Goal: Information Seeking & Learning: Learn about a topic

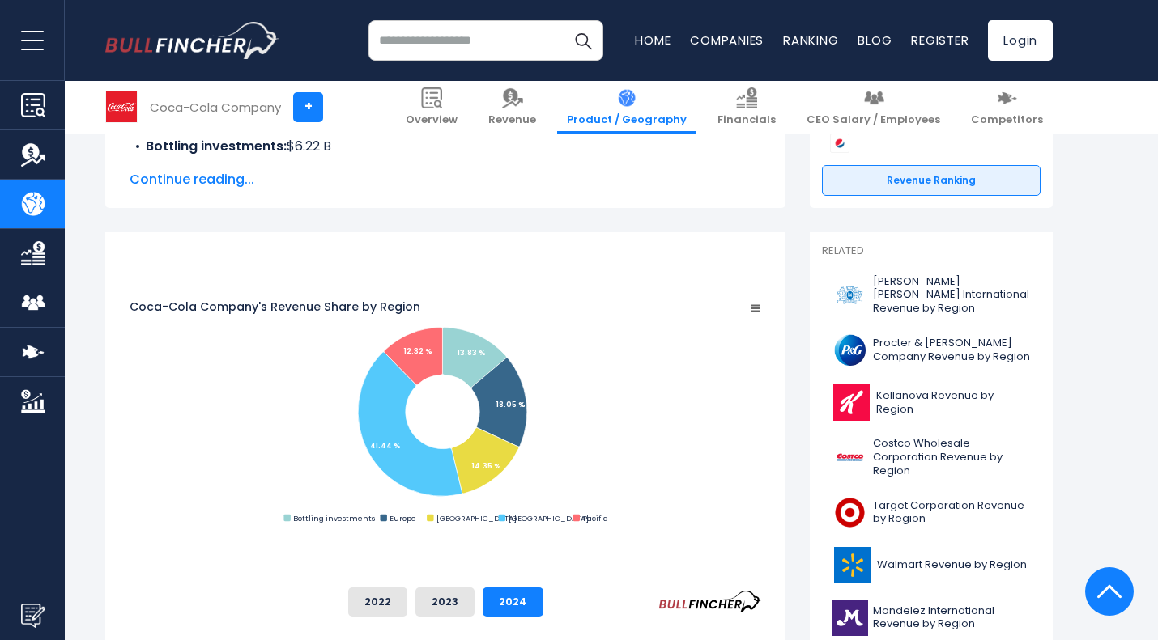
scroll to position [319, 0]
click at [474, 595] on button "2023" at bounding box center [444, 601] width 59 height 29
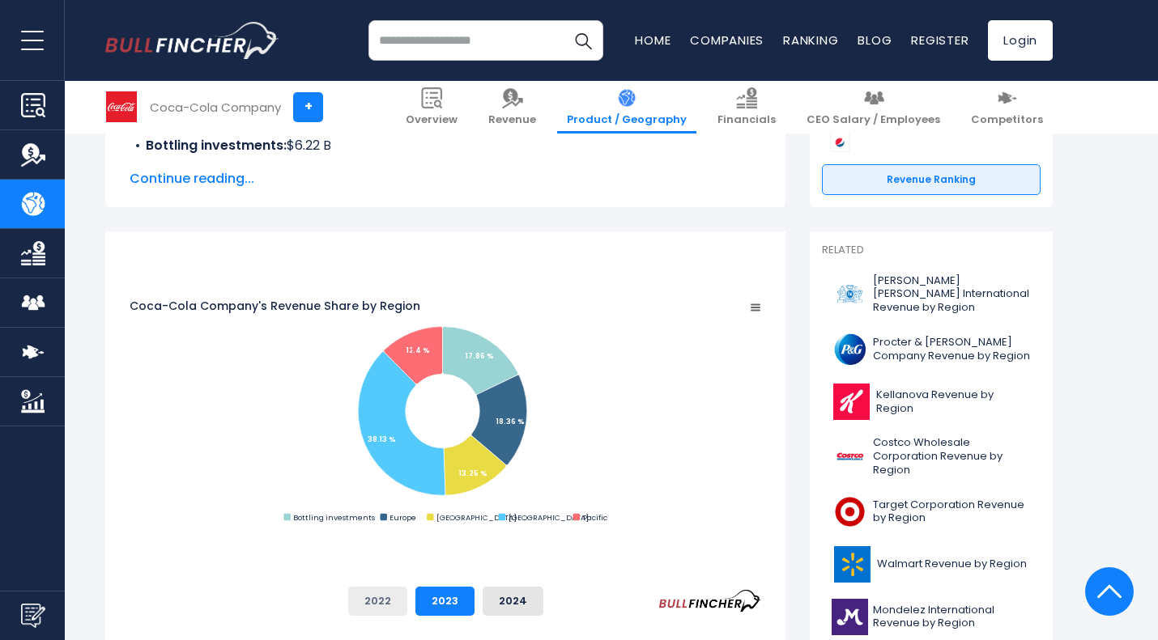
click at [407, 592] on button "2022" at bounding box center [377, 601] width 59 height 29
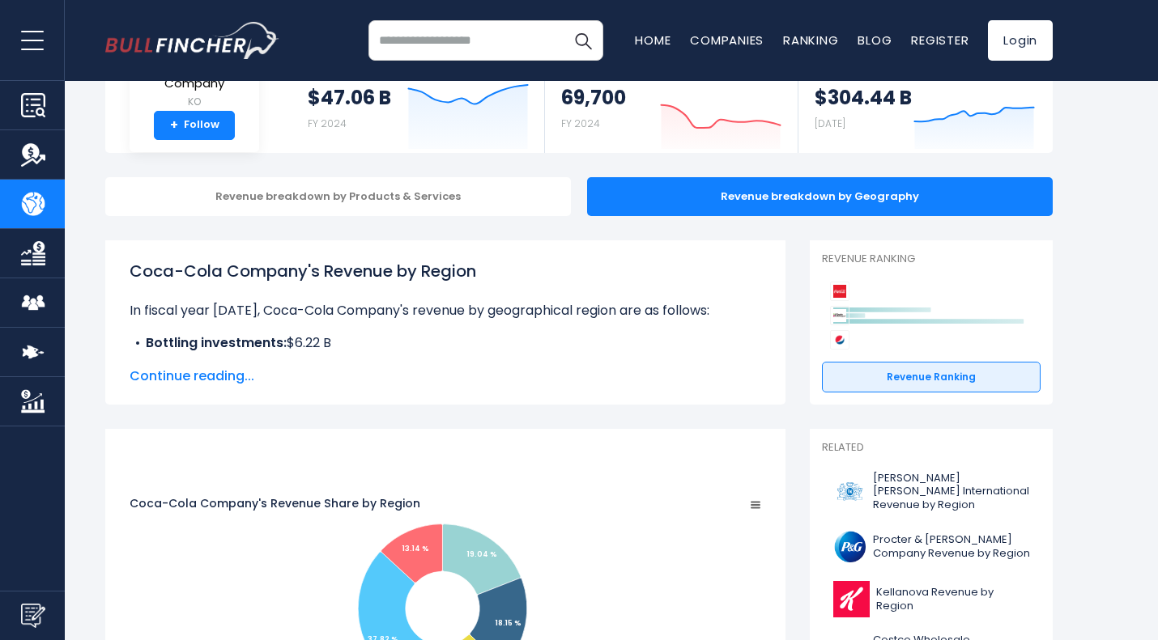
scroll to position [0, 0]
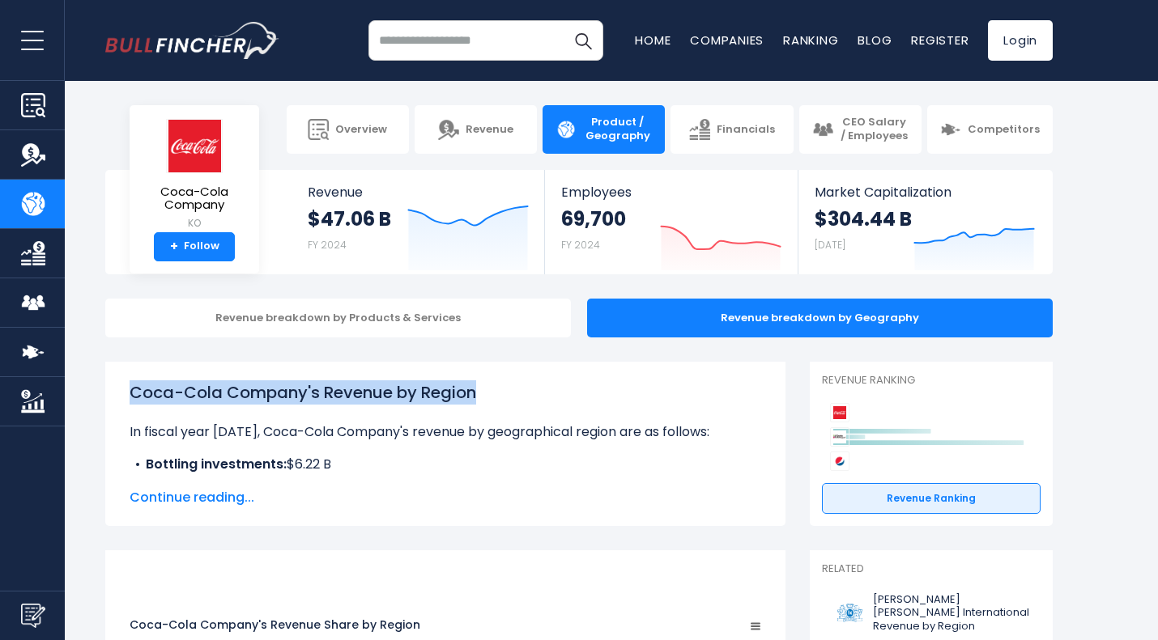
drag, startPoint x: 122, startPoint y: 404, endPoint x: 493, endPoint y: 376, distance: 371.8
click at [493, 376] on div "Coca-Cola Company's Revenue by Region In fiscal year 2024, Coca-Cola Company's …" at bounding box center [445, 444] width 680 height 164
copy h1 "Coca-Cola Company's Revenue by Region"
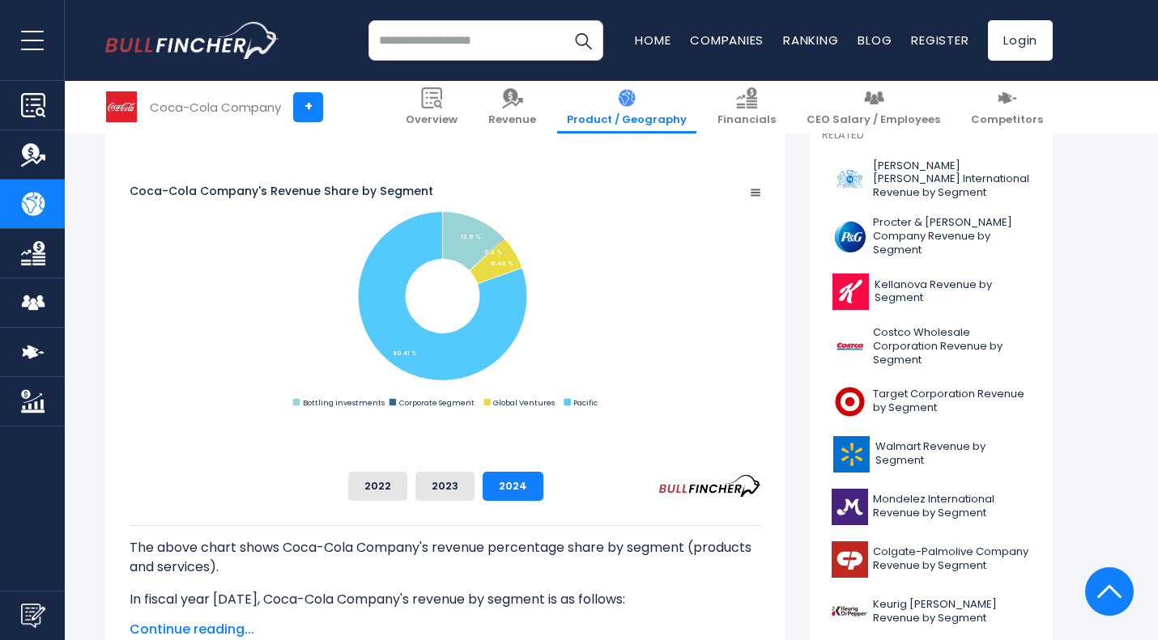
scroll to position [429, 0]
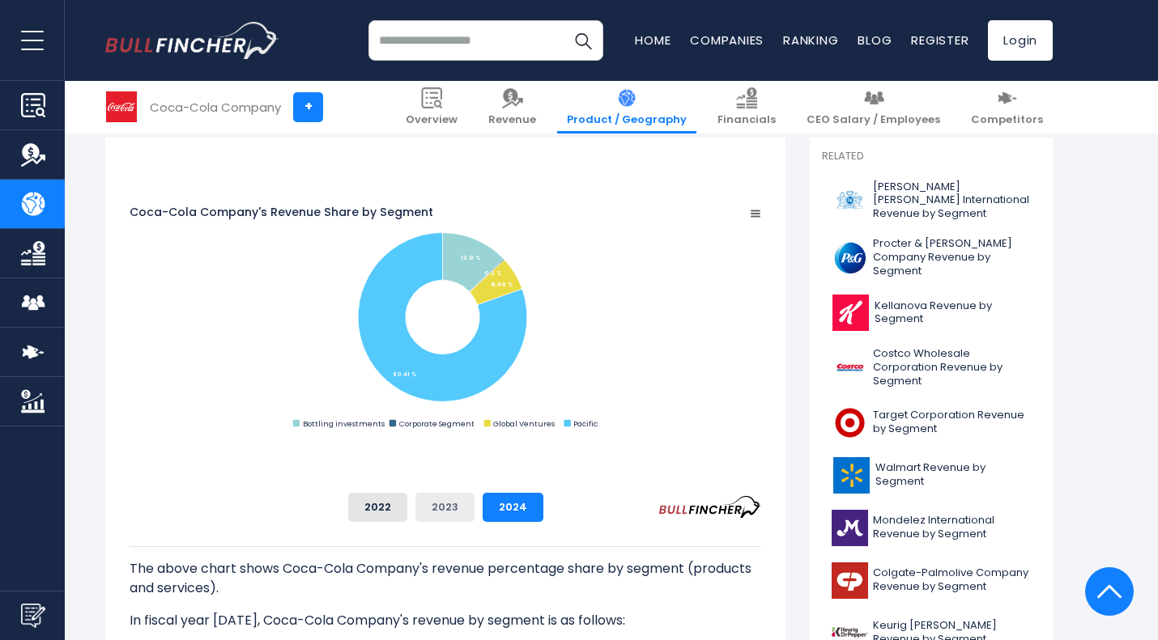
click at [474, 520] on button "2023" at bounding box center [444, 507] width 59 height 29
click at [407, 497] on button "2022" at bounding box center [377, 507] width 59 height 29
click at [474, 504] on button "2023" at bounding box center [444, 507] width 59 height 29
click at [543, 508] on button "2024" at bounding box center [512, 507] width 61 height 29
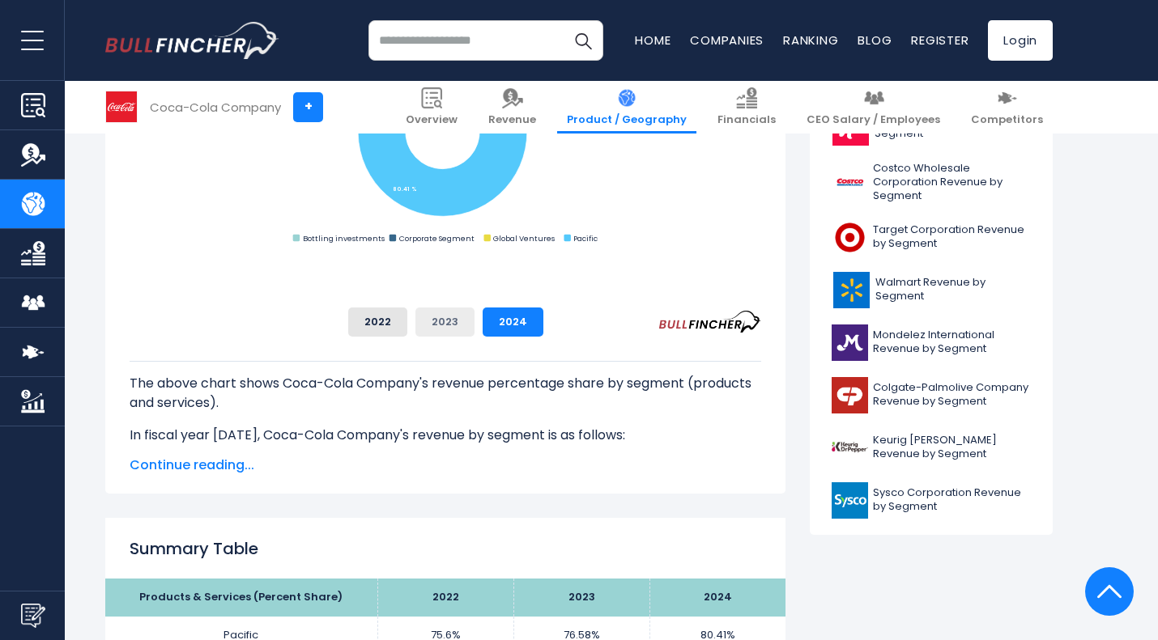
scroll to position [615, 0]
click at [226, 467] on span "Continue reading..." at bounding box center [445, 464] width 631 height 19
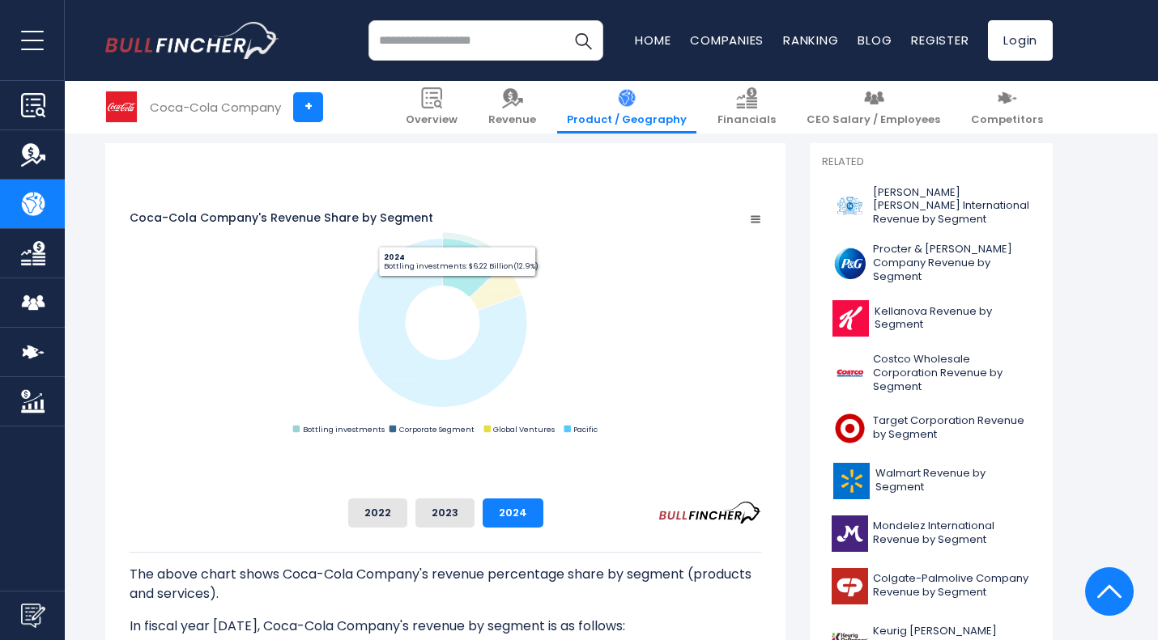
scroll to position [423, 0]
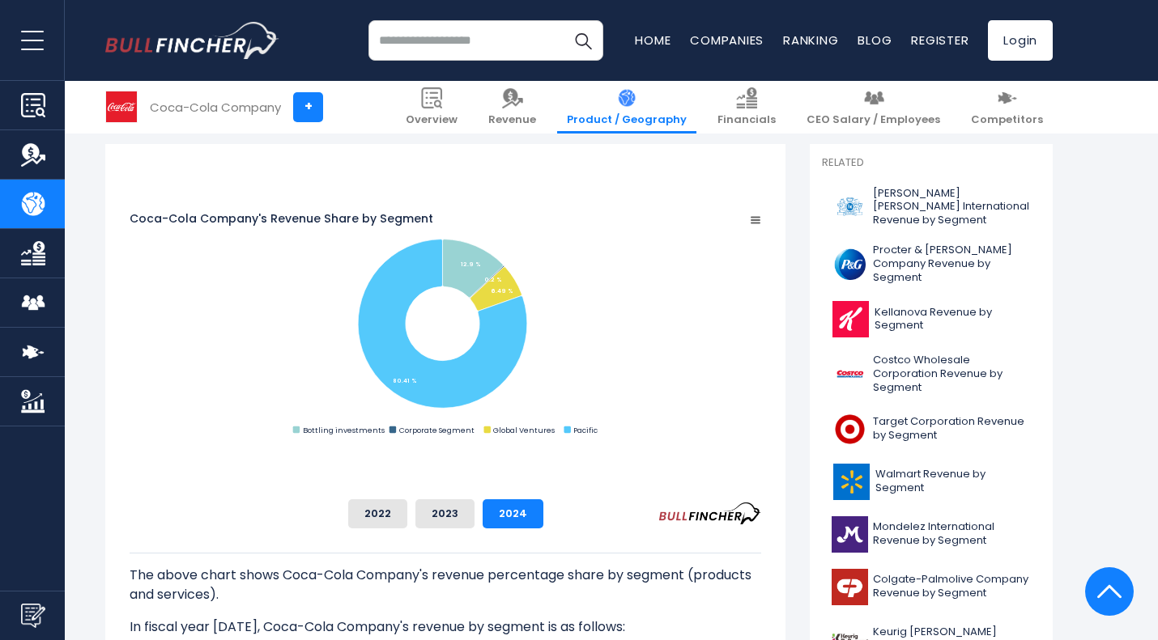
click at [761, 439] on rect "Coca-Cola Company's Revenue Share by Segment" at bounding box center [445, 324] width 631 height 227
click at [474, 519] on button "2023" at bounding box center [444, 513] width 59 height 29
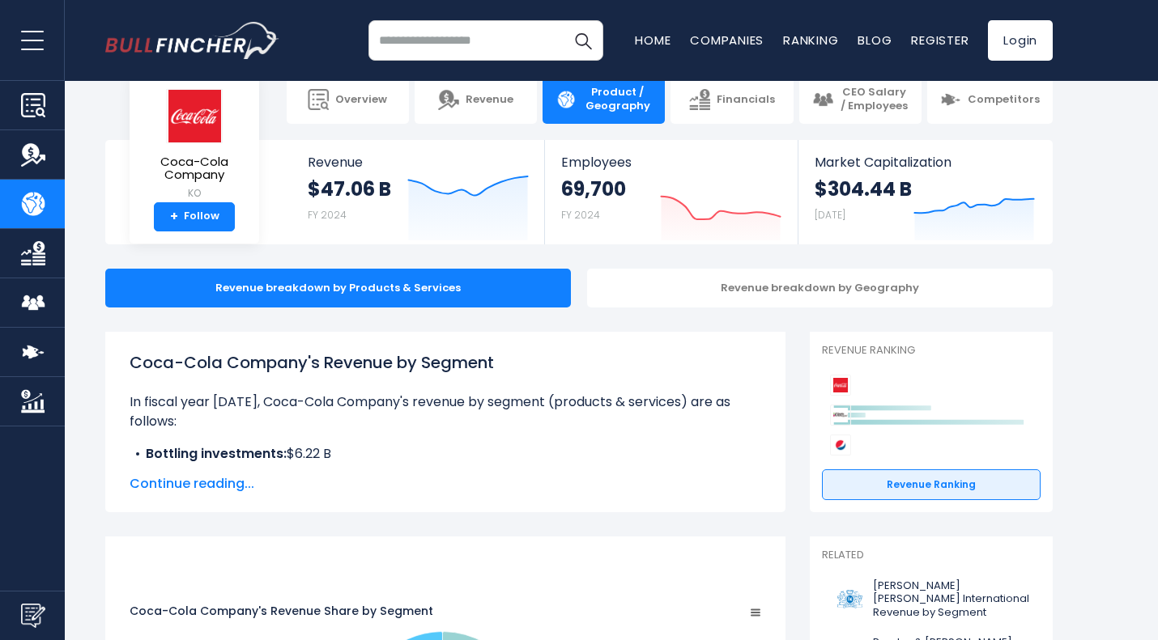
scroll to position [0, 0]
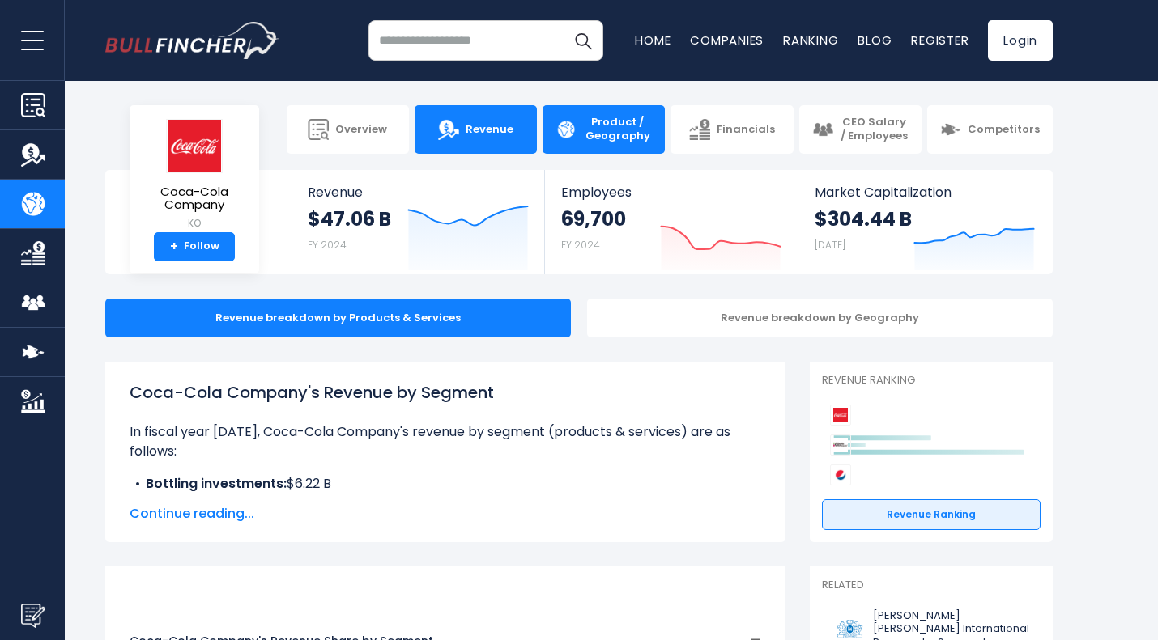
click at [509, 121] on link "Revenue" at bounding box center [475, 129] width 122 height 49
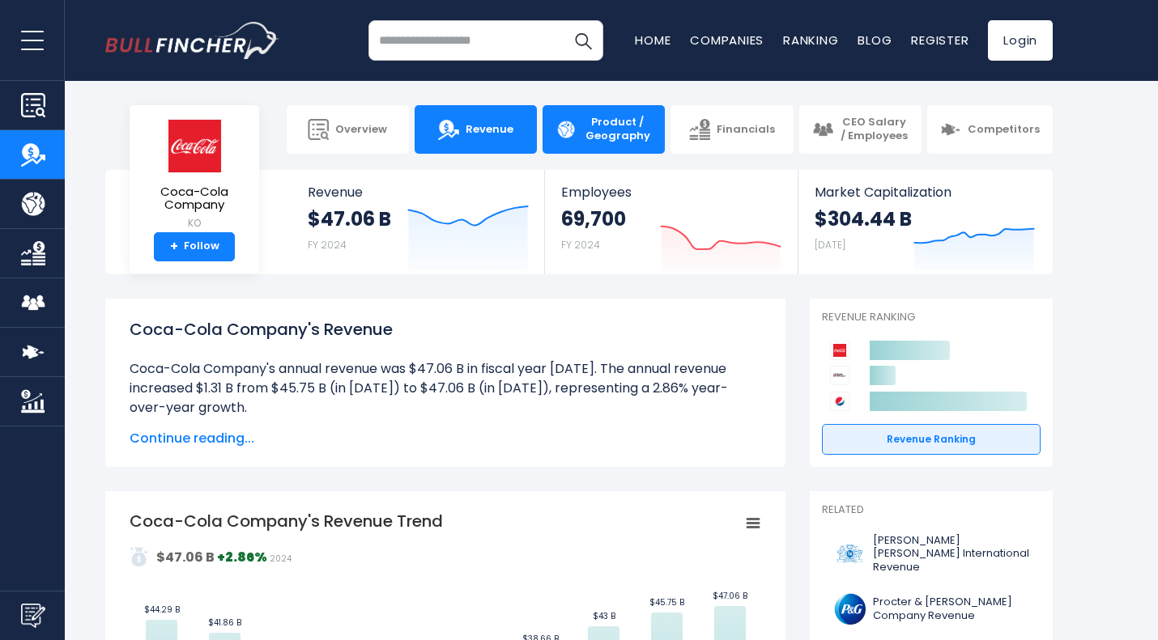
click at [550, 132] on link "Product / Geography" at bounding box center [603, 129] width 122 height 49
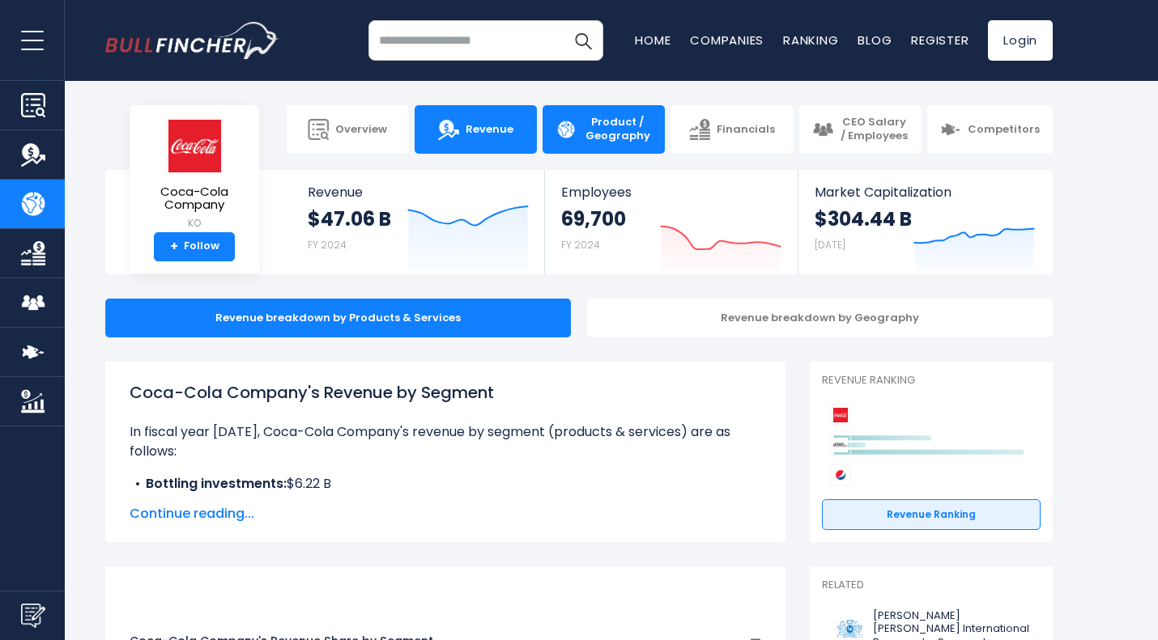
click at [492, 129] on span "Revenue" at bounding box center [489, 130] width 48 height 14
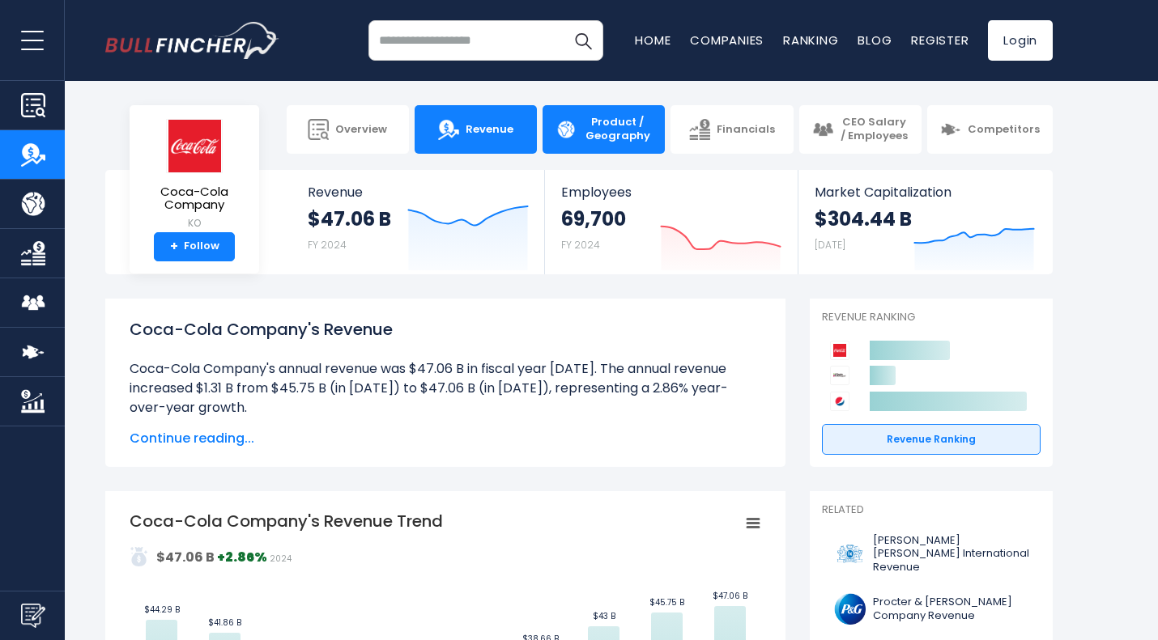
click at [562, 132] on img at bounding box center [565, 129] width 21 height 21
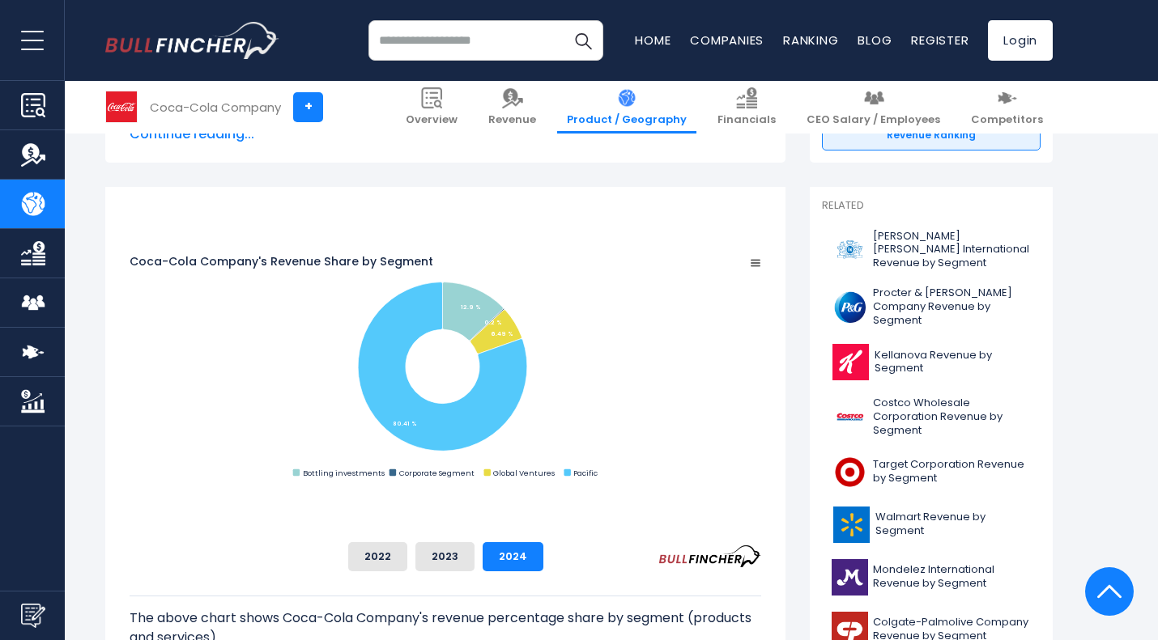
scroll to position [379, 0]
click at [474, 551] on button "2023" at bounding box center [444, 557] width 59 height 29
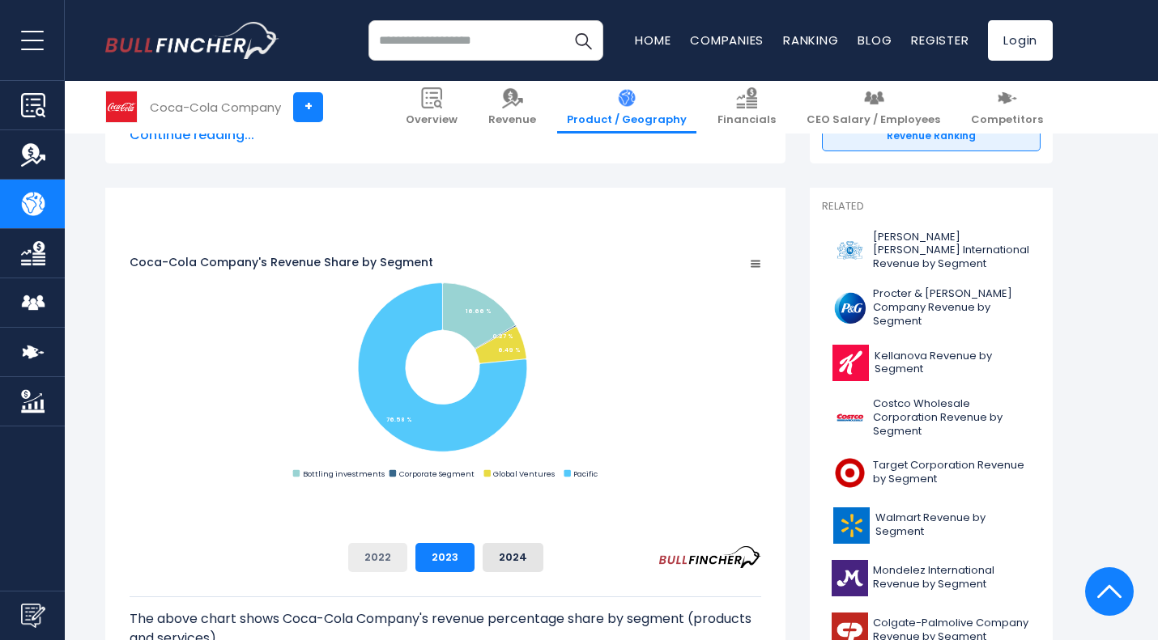
click at [407, 571] on button "2022" at bounding box center [377, 557] width 59 height 29
click at [474, 567] on button "2023" at bounding box center [444, 557] width 59 height 29
click at [543, 566] on button "2024" at bounding box center [512, 557] width 61 height 29
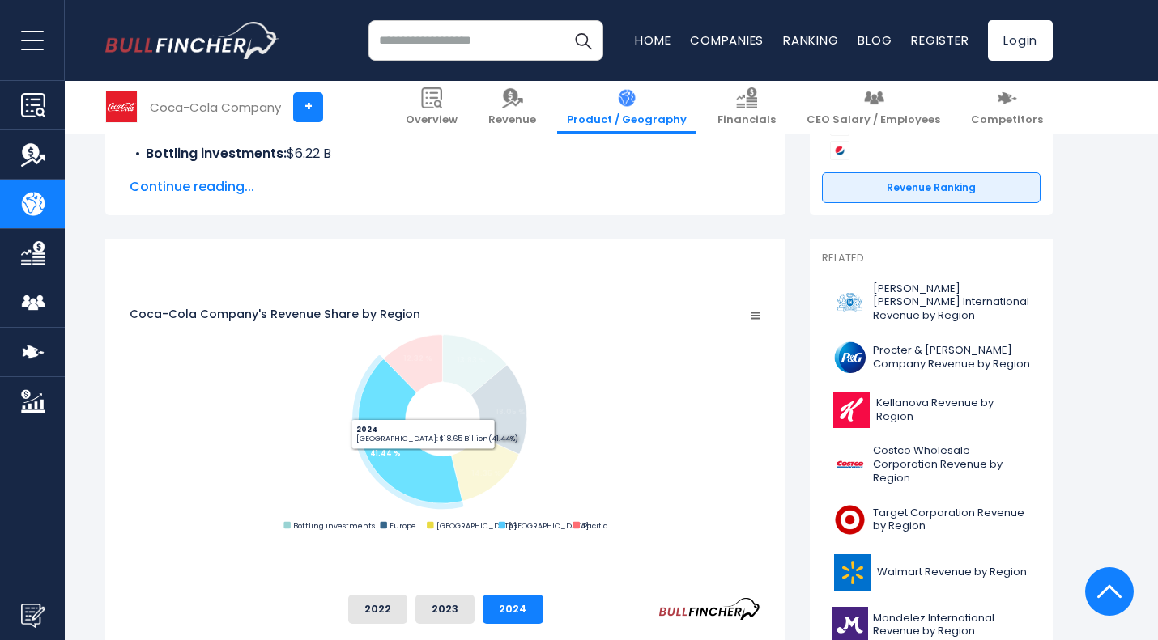
scroll to position [312, 0]
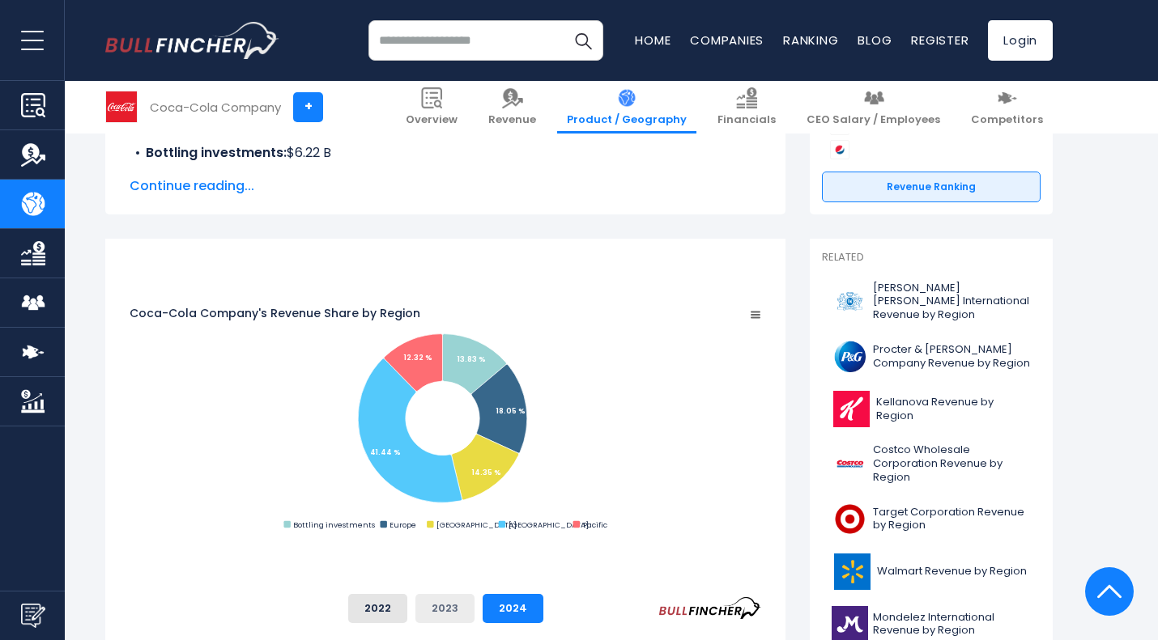
click at [474, 613] on button "2023" at bounding box center [444, 608] width 59 height 29
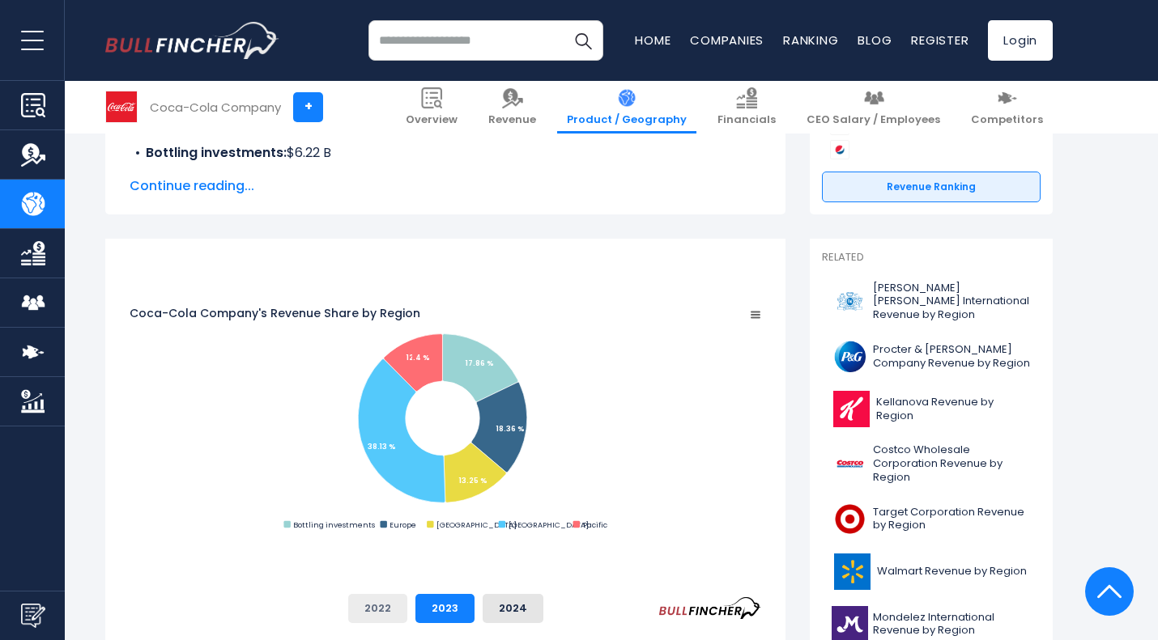
click at [407, 614] on button "2022" at bounding box center [377, 608] width 59 height 29
click at [474, 614] on button "2023" at bounding box center [444, 608] width 59 height 29
click at [543, 611] on button "2024" at bounding box center [512, 608] width 61 height 29
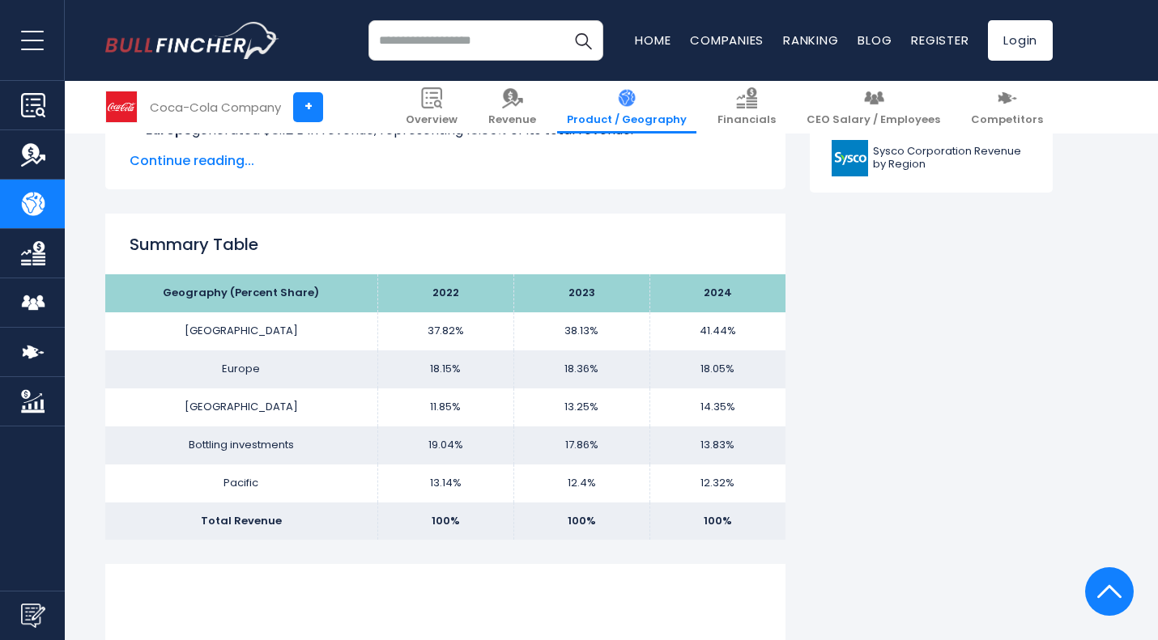
scroll to position [937, 0]
click at [476, 165] on span "Continue reading..." at bounding box center [445, 160] width 631 height 19
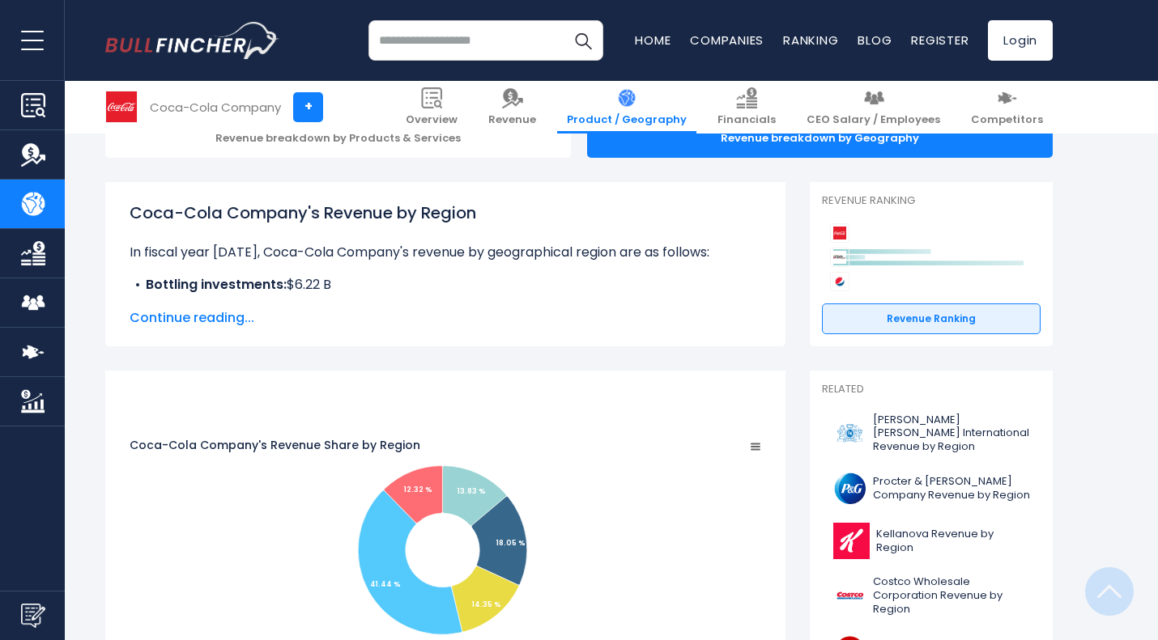
scroll to position [0, 0]
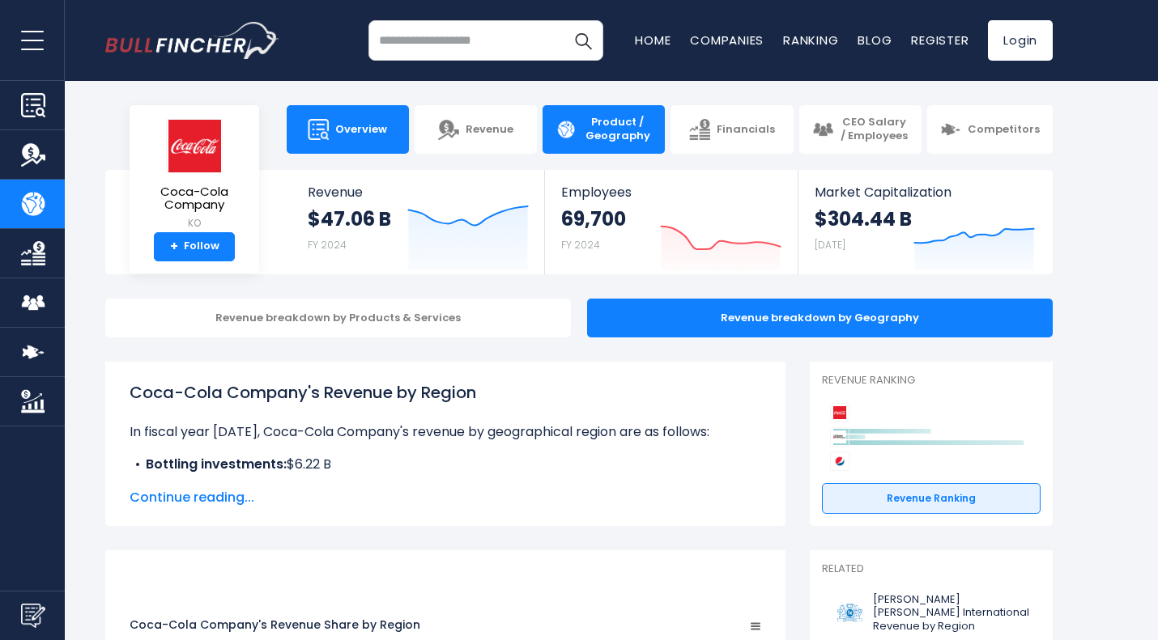
drag, startPoint x: 1165, startPoint y: 96, endPoint x: 378, endPoint y: 153, distance: 788.9
click at [378, 153] on link "Overview" at bounding box center [348, 129] width 122 height 49
click at [356, 116] on link "Overview" at bounding box center [348, 129] width 122 height 49
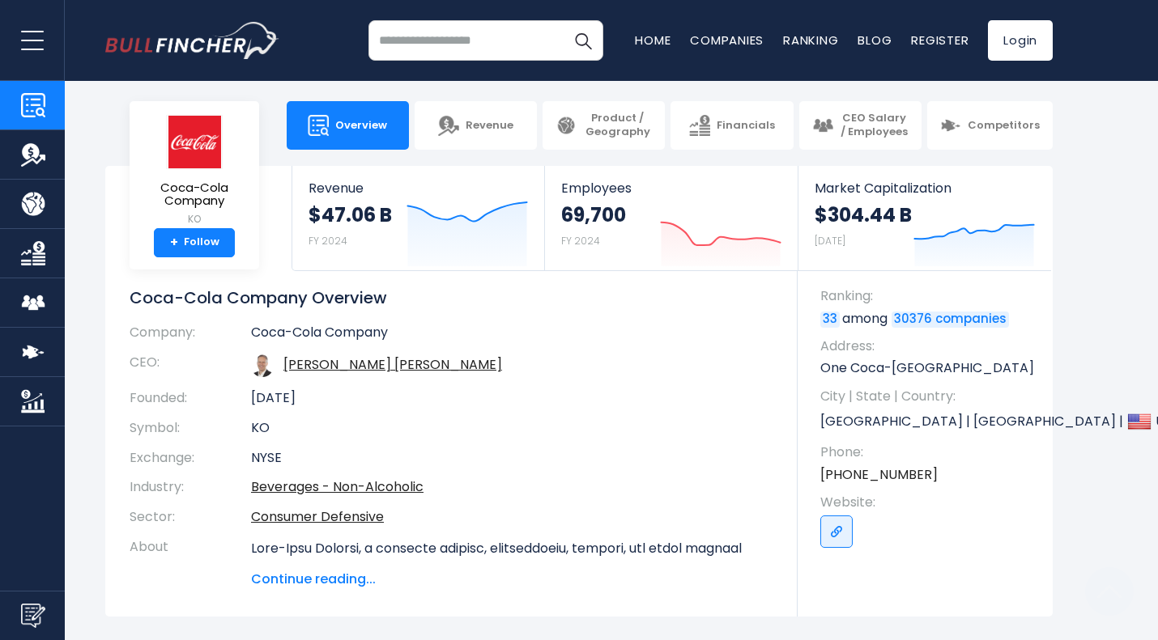
scroll to position [3, 0]
